Goal: Navigation & Orientation: Find specific page/section

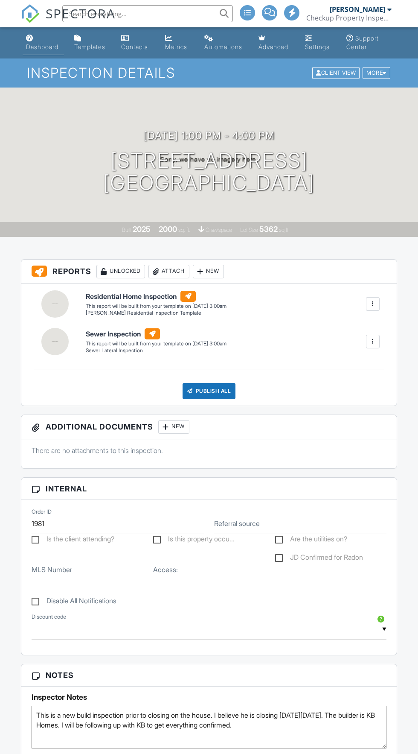
click at [39, 43] on link "Dashboard" at bounding box center [43, 43] width 41 height 24
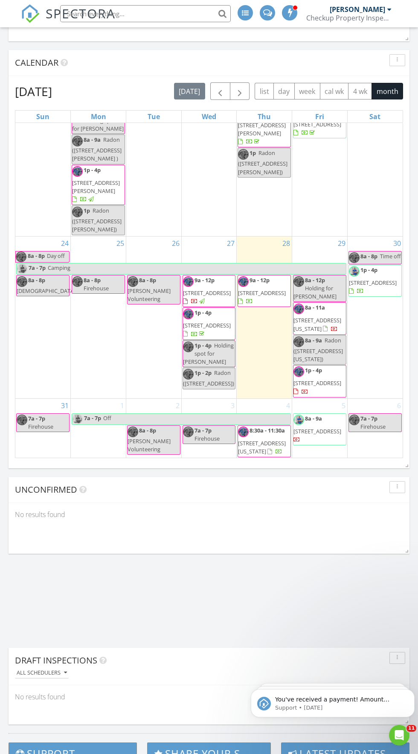
scroll to position [579, 0]
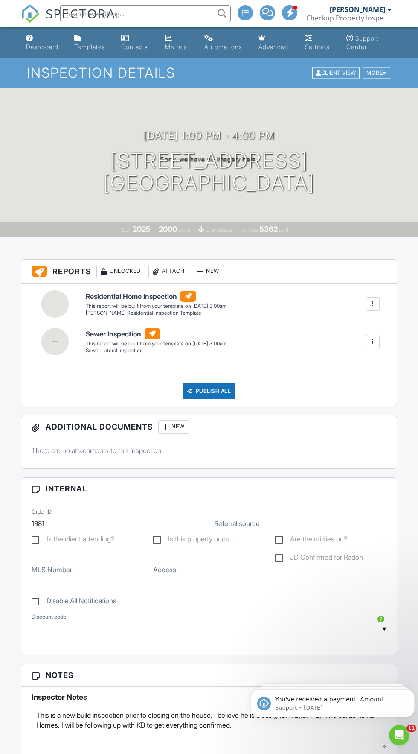
click at [29, 38] on div "Dashboard" at bounding box center [29, 38] width 7 height 7
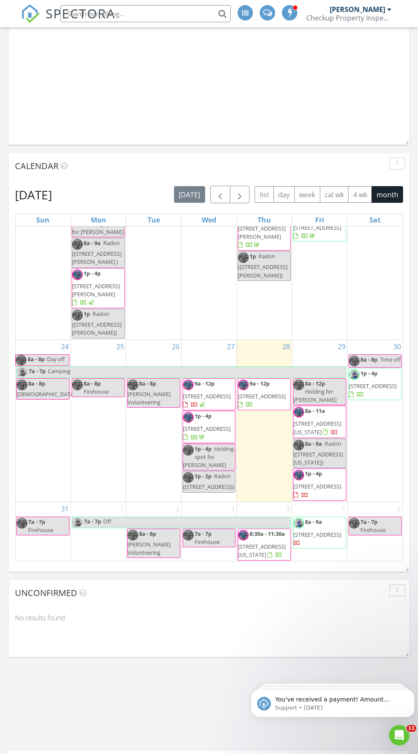
scroll to position [883, 0]
